Goal: Task Accomplishment & Management: Complete application form

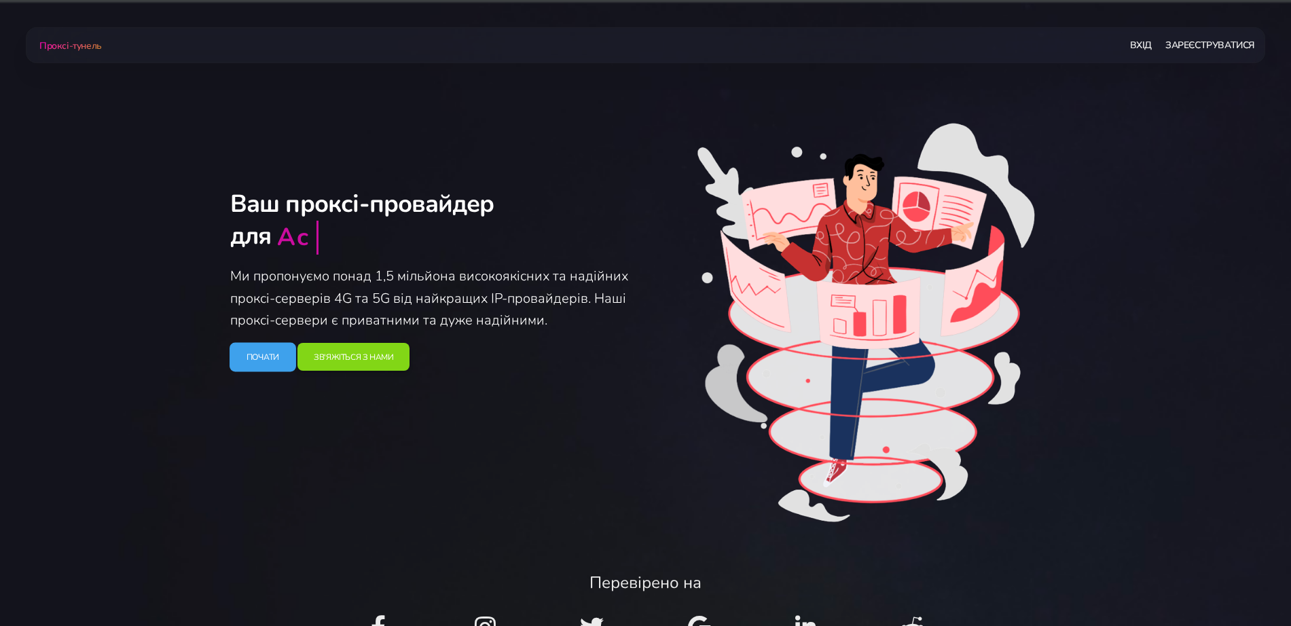
click at [264, 358] on font "Почати" at bounding box center [262, 356] width 33 height 11
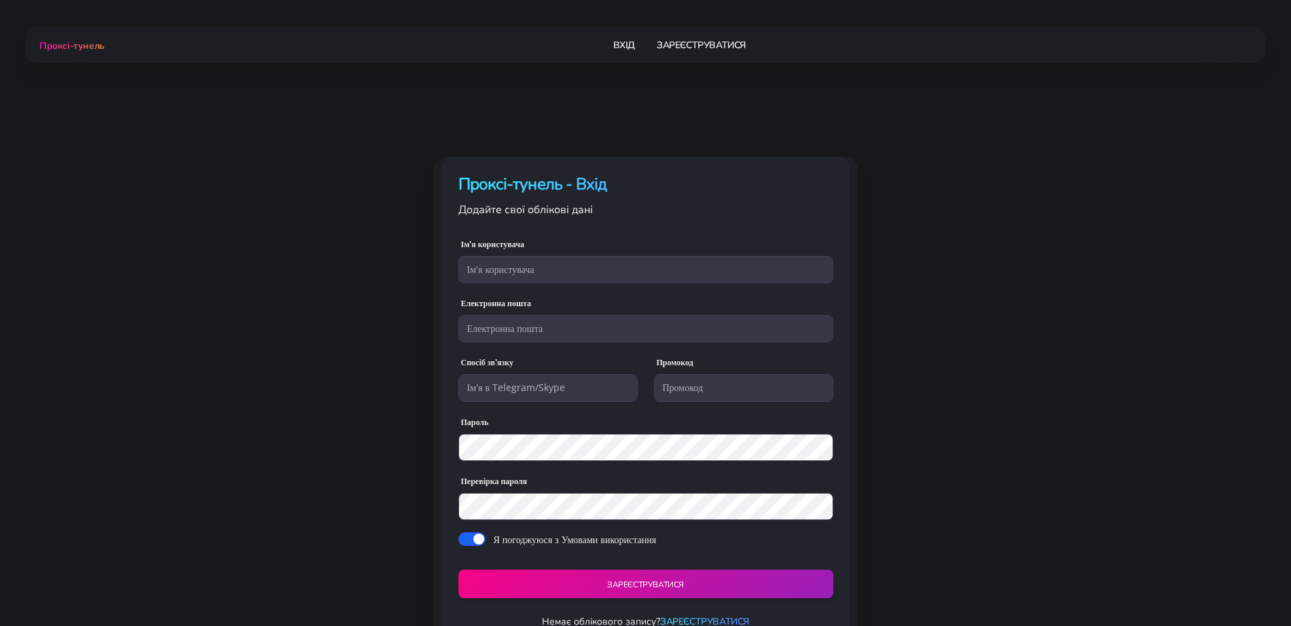
type input "adwfbads2"
click at [499, 278] on input "adwfbads2" at bounding box center [645, 269] width 375 height 27
drag, startPoint x: 14, startPoint y: 209, endPoint x: 109, endPoint y: 238, distance: 99.3
click at [14, 209] on body "Проксі-тунель Вхід Зареєструватися Проксі-тунель - Вхід [GEOGRAPHIC_DATA]" at bounding box center [645, 331] width 1291 height 662
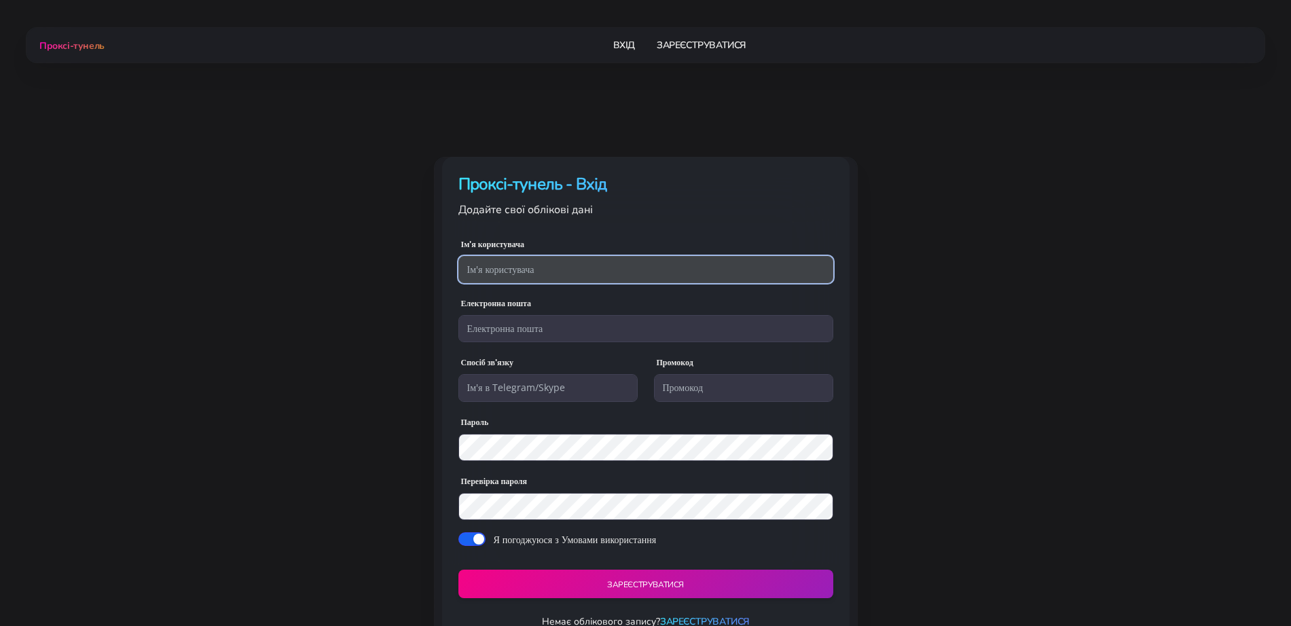
click at [515, 268] on input "text" at bounding box center [645, 269] width 375 height 27
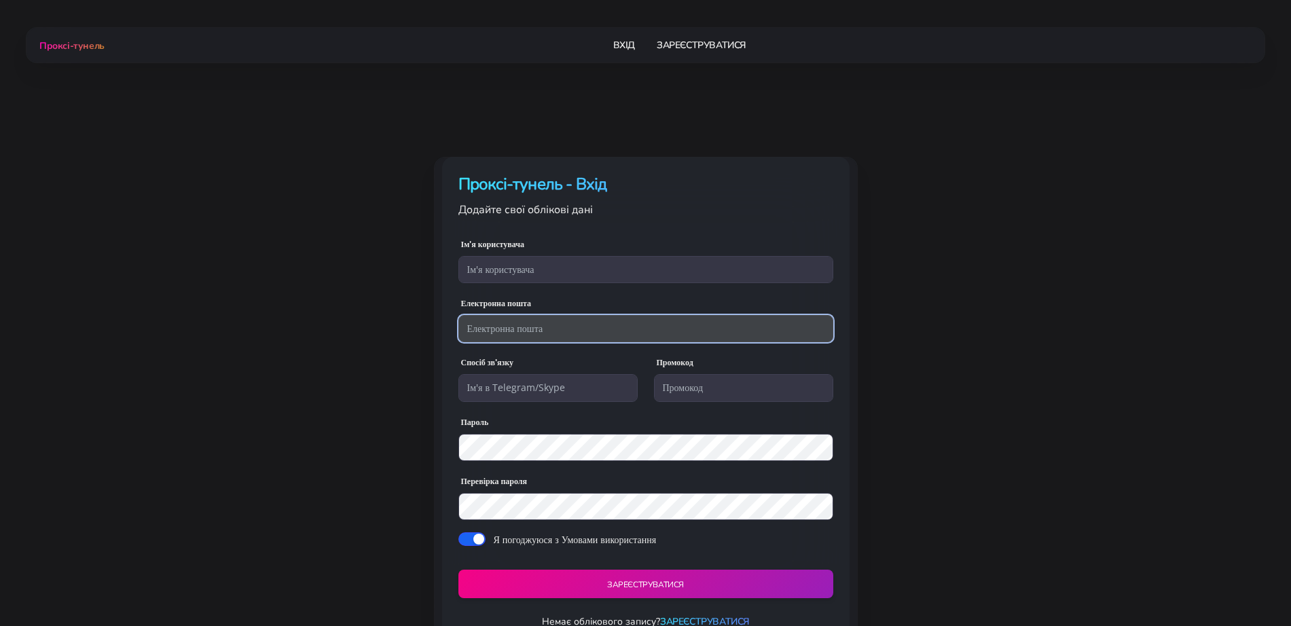
click at [482, 330] on input "email" at bounding box center [645, 328] width 375 height 27
type input "[EMAIL_ADDRESS][DOMAIN_NAME]"
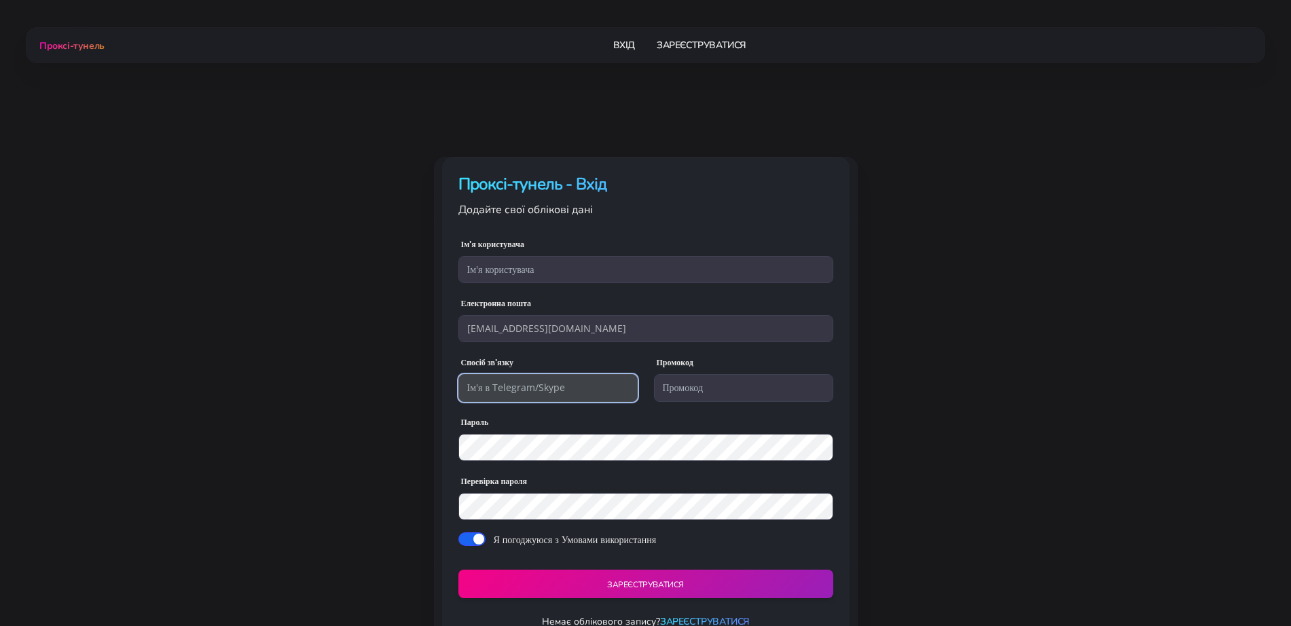
click at [555, 391] on input "text" at bounding box center [547, 387] width 179 height 27
type input "@cxvsdf"
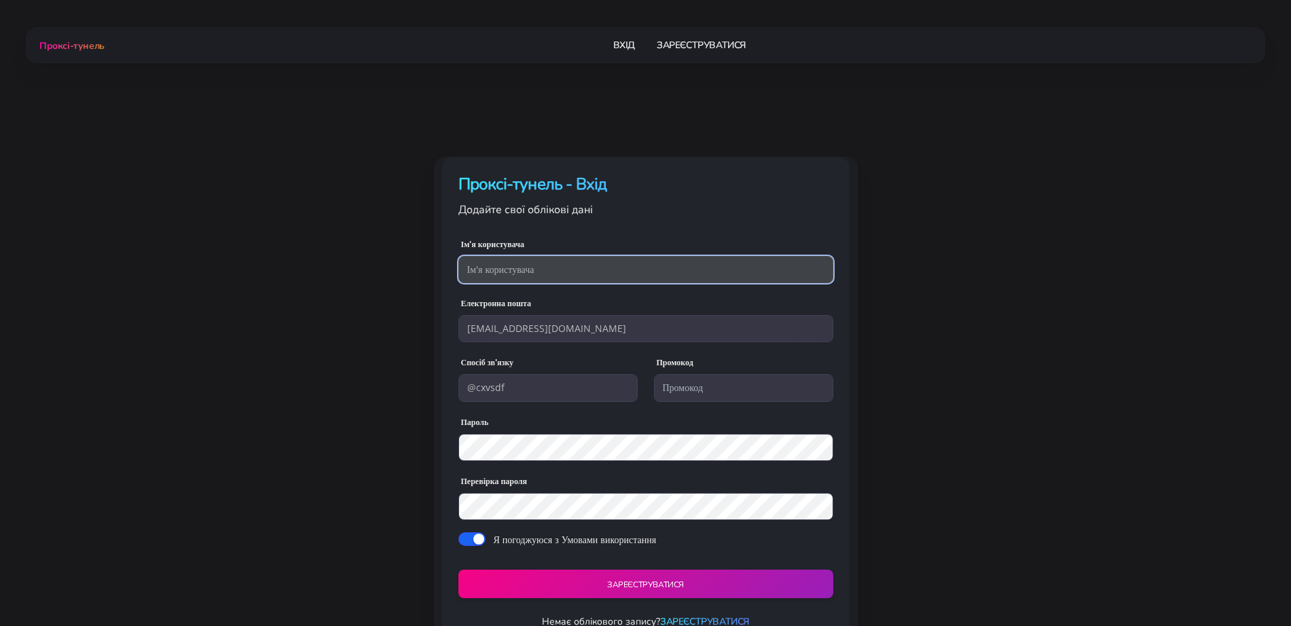
click at [522, 270] on input "text" at bounding box center [645, 269] width 375 height 27
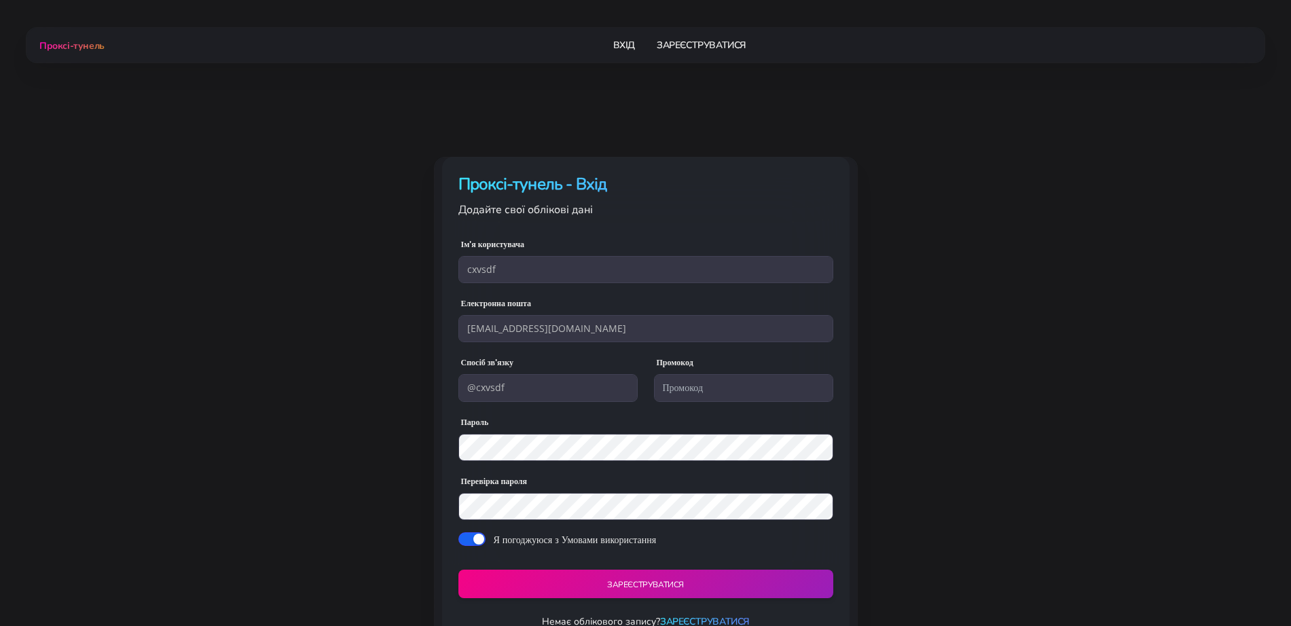
click at [307, 299] on div "Проксі-тунель - Вхід Додайте свої облікові дані Ім'я користувача cxvsdf Електро…" at bounding box center [646, 409] width 848 height 505
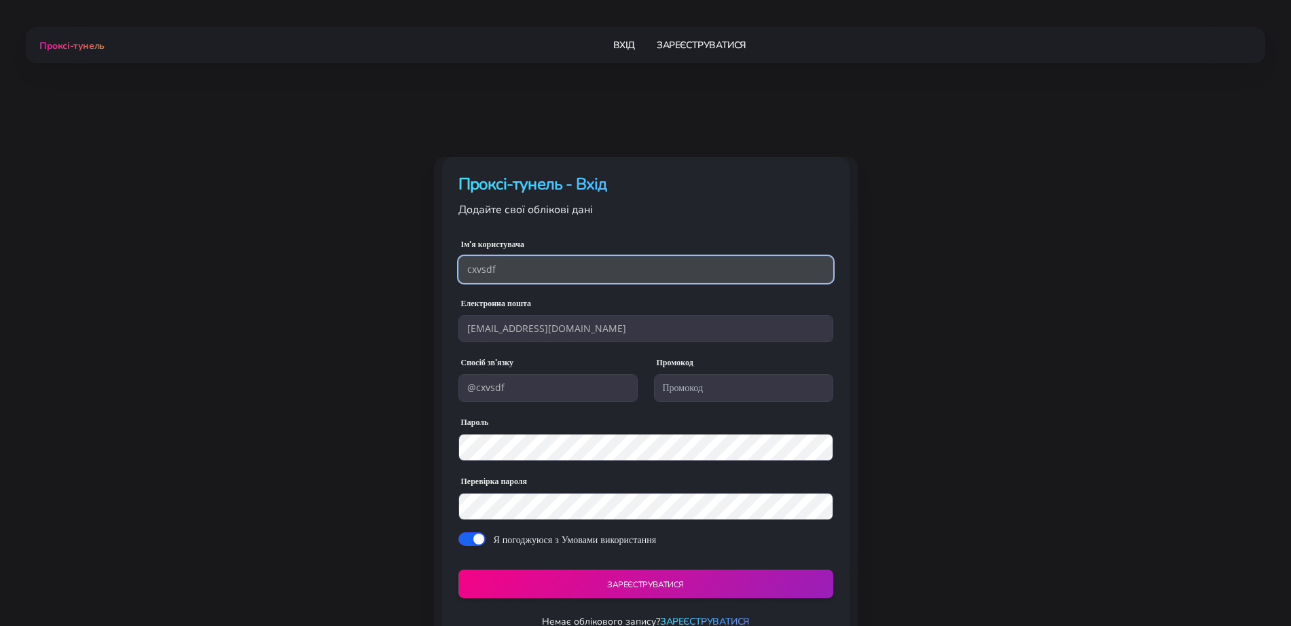
click at [467, 268] on input "cxvsdf" at bounding box center [645, 269] width 375 height 27
type input "@cxvsdf"
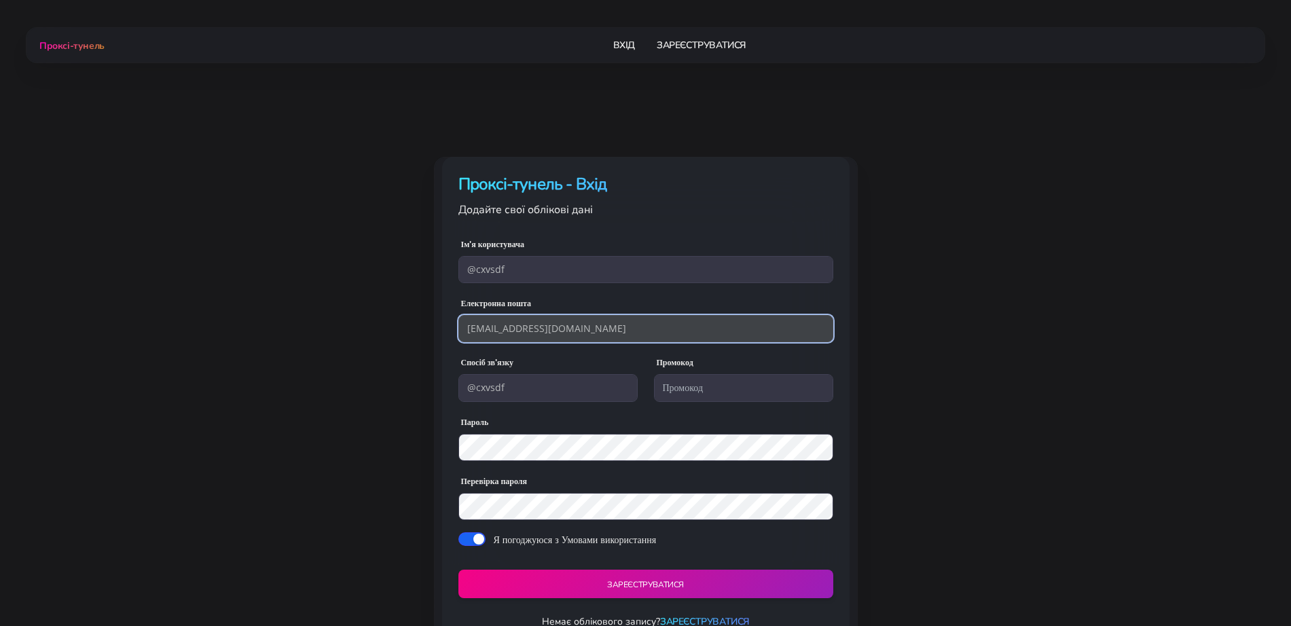
click at [638, 336] on input "[EMAIL_ADDRESS][DOMAIN_NAME]" at bounding box center [645, 328] width 375 height 27
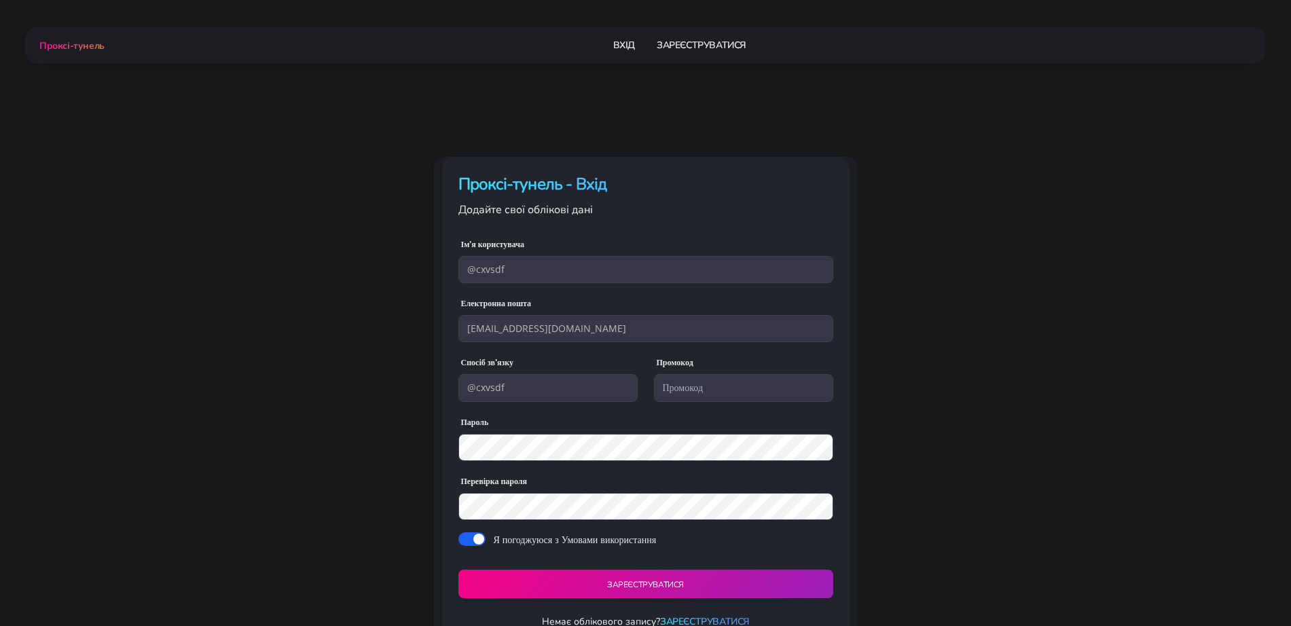
drag, startPoint x: 374, startPoint y: 526, endPoint x: 416, endPoint y: 530, distance: 43.1
click at [374, 526] on div "Проксі-тунель - Вхід Додайте свої облікові дані Ім'я користувача @cxvsdf Електр…" at bounding box center [646, 409] width 848 height 505
click at [528, 576] on button "ЗАРЕЄСТРУВАТИСЯ" at bounding box center [645, 584] width 382 height 29
click at [399, 516] on div "Проксі-тунель - Вхід Додайте свої облікові дані Ім'я користувача @cxvsdf Електр…" at bounding box center [646, 409] width 848 height 505
click at [549, 590] on button "ЗАРЕЄСТРУВАТИСЯ" at bounding box center [645, 584] width 382 height 29
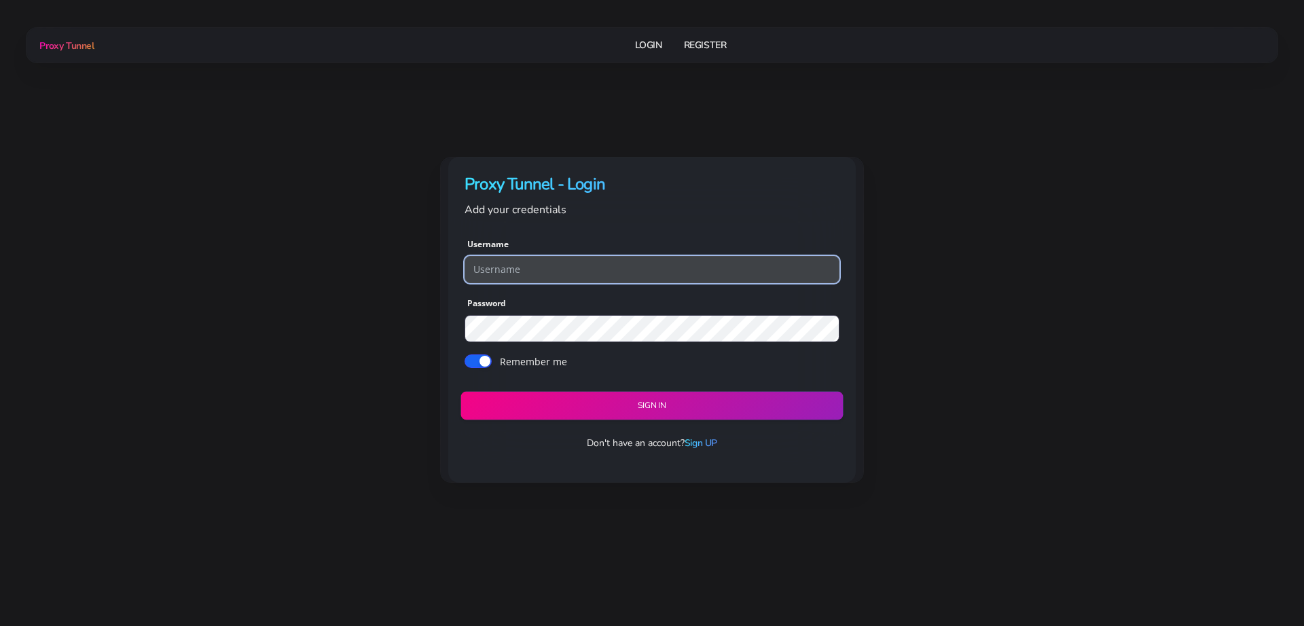
type input "@cxvsdf"
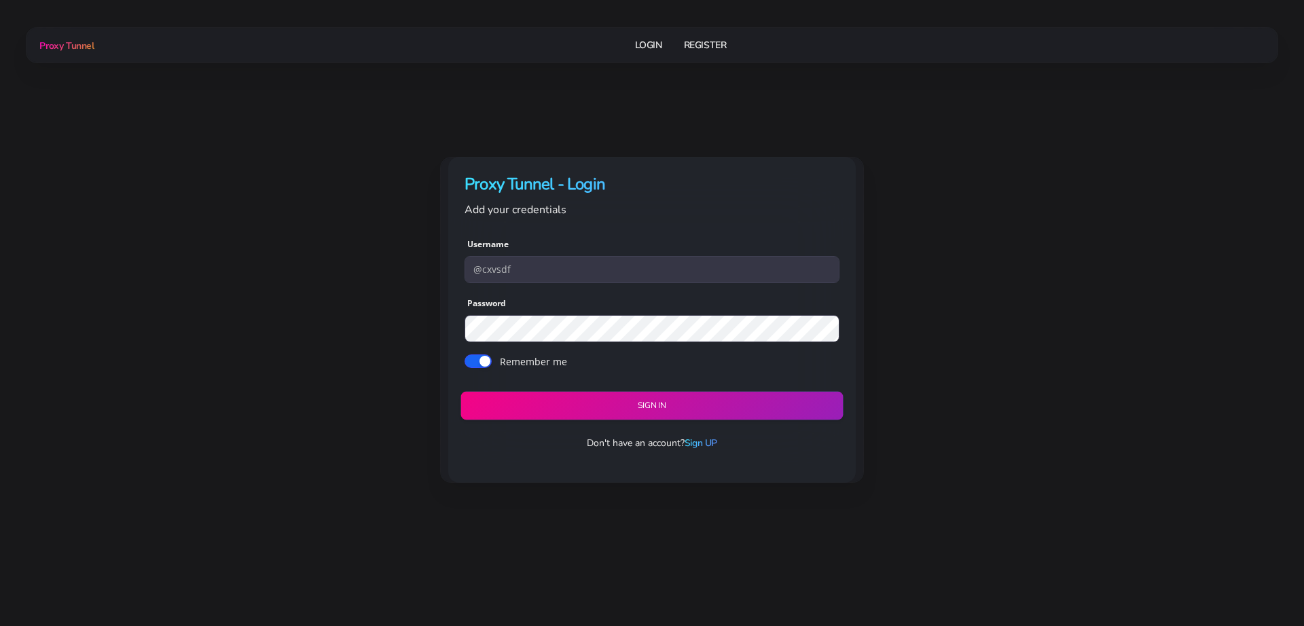
click at [628, 408] on button "Sign in" at bounding box center [651, 406] width 382 height 29
